Goal: Check status

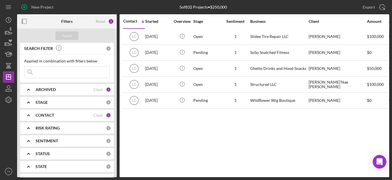
click at [49, 111] on div "CONTACT Clear 1" at bounding box center [73, 114] width 75 height 11
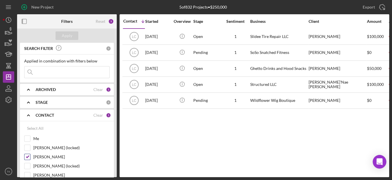
click at [27, 154] on input "[PERSON_NAME]" at bounding box center [27, 157] width 6 height 6
checkbox input "false"
click at [117, 96] on div "Filters Reset 2 Apply SEARCH FILTER 0 Applied in combination with filters below…" at bounding box center [203, 95] width 372 height 163
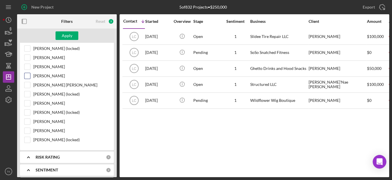
click at [28, 76] on input "[PERSON_NAME]" at bounding box center [27, 76] width 6 height 6
checkbox input "true"
click at [66, 35] on div "Apply" at bounding box center [67, 35] width 11 height 9
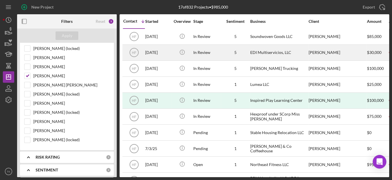
click at [219, 52] on div "In Review" at bounding box center [206, 52] width 27 height 15
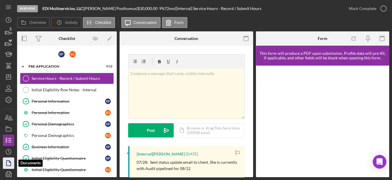
click at [7, 159] on icon "button" at bounding box center [8, 163] width 14 height 14
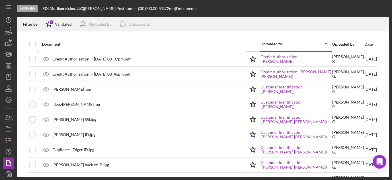
click at [61, 22] on div "Validated" at bounding box center [63, 24] width 17 height 5
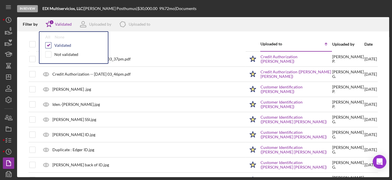
click at [49, 44] on input "checkbox" at bounding box center [49, 45] width 6 height 6
checkbox input "false"
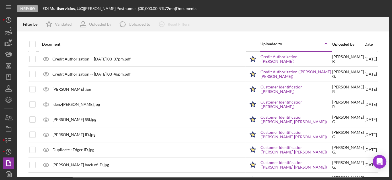
click at [151, 36] on div at bounding box center [203, 34] width 372 height 6
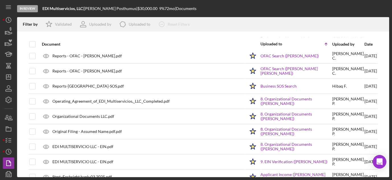
scroll to position [201, 0]
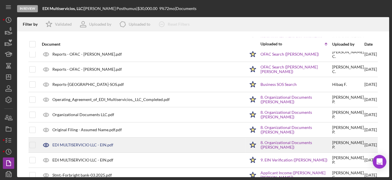
click at [164, 139] on div "EDI MULTISERVICIO LLC - EIN.pdf" at bounding box center [142, 145] width 206 height 14
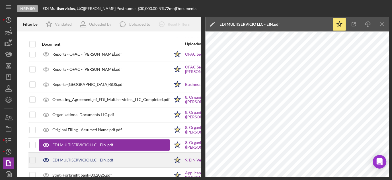
click at [126, 155] on div "EDI MULTISERVICIO LLC - EIN.pdf" at bounding box center [104, 160] width 131 height 14
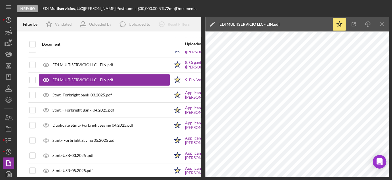
scroll to position [285, 0]
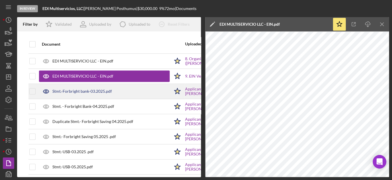
click at [128, 86] on div "Stmt.-Forbright bank-03.2025.pdf" at bounding box center [104, 91] width 131 height 14
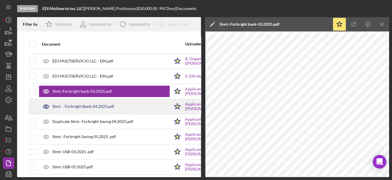
click at [110, 105] on div "Stmt. - Forbright Bank-04.2025.pdf" at bounding box center [83, 106] width 62 height 5
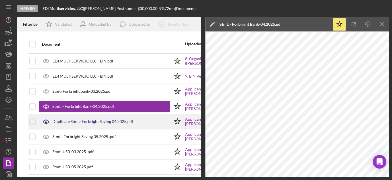
click at [109, 122] on div "Duplicate Stmt.- Forbright Saving 04.2025.pdf" at bounding box center [104, 121] width 131 height 14
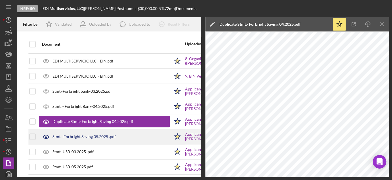
click at [105, 134] on div "Stmt.- Forbright Saving 05.2025 .pdf" at bounding box center [83, 136] width 63 height 5
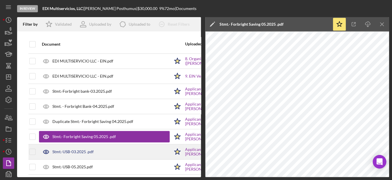
click at [102, 147] on div "Stmt.-USB-03.2025 .pdf" at bounding box center [104, 151] width 131 height 14
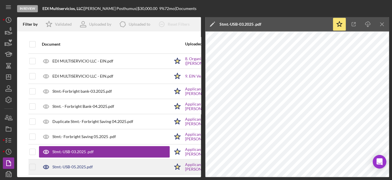
click at [94, 159] on div "Stmt.-USB-05.2025.pdf" at bounding box center [104, 166] width 131 height 14
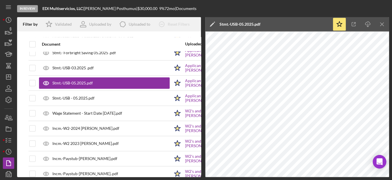
scroll to position [383, 0]
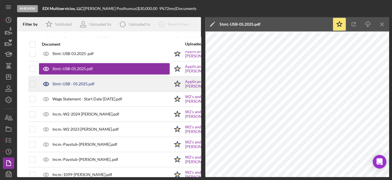
click at [109, 83] on div "Stmt.-USB - 05.2025.pdf" at bounding box center [104, 84] width 131 height 14
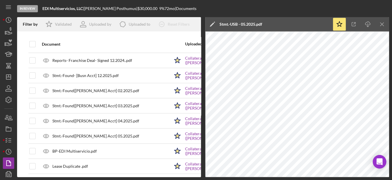
scroll to position [935, 0]
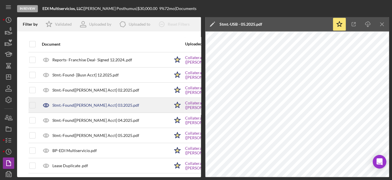
click at [106, 103] on div "Stmt.-Found{[PERSON_NAME] Acct] 03.2025.pdf" at bounding box center [95, 105] width 87 height 5
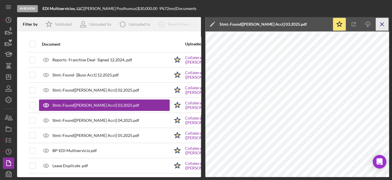
click at [380, 28] on icon "Icon/Menu Close" at bounding box center [382, 24] width 13 height 13
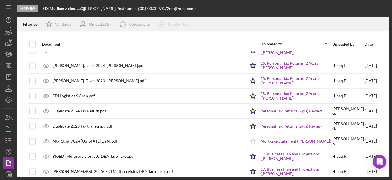
scroll to position [554, 0]
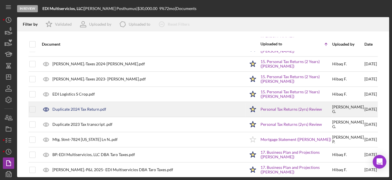
click at [202, 103] on div "Duplicate 2024 Tax Return.pdf" at bounding box center [142, 109] width 206 height 14
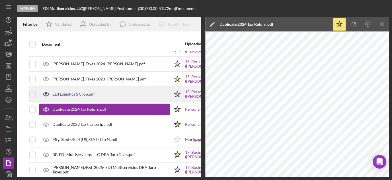
click at [148, 88] on div "EDI Logistics S Crop.pdf" at bounding box center [104, 94] width 131 height 14
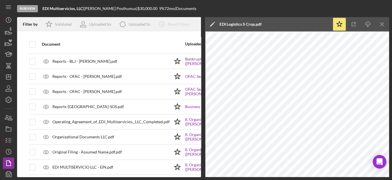
scroll to position [175, 0]
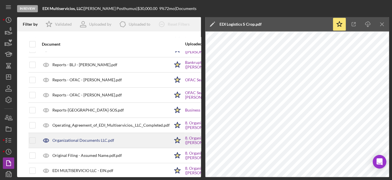
click at [142, 139] on div "Organizational Documents LLC.pdf" at bounding box center [104, 140] width 131 height 14
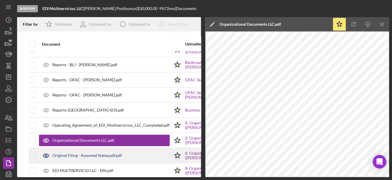
click at [135, 154] on div "Original Filing - Assumed Name.pdf.pdf" at bounding box center [104, 155] width 131 height 14
